Goal: Find specific page/section

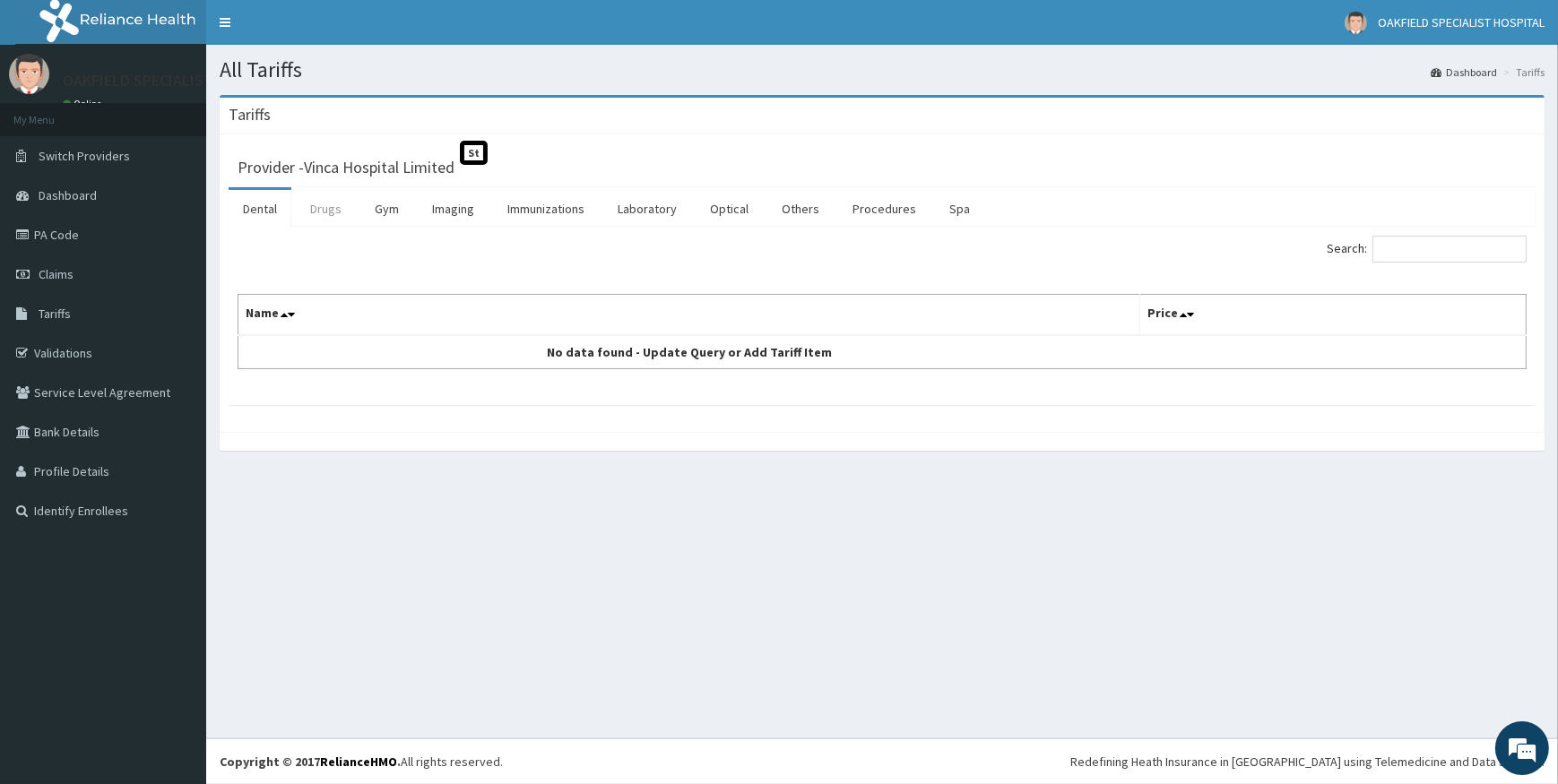
click at [350, 214] on link "Drugs" at bounding box center [325, 209] width 60 height 37
